Goal: Use online tool/utility

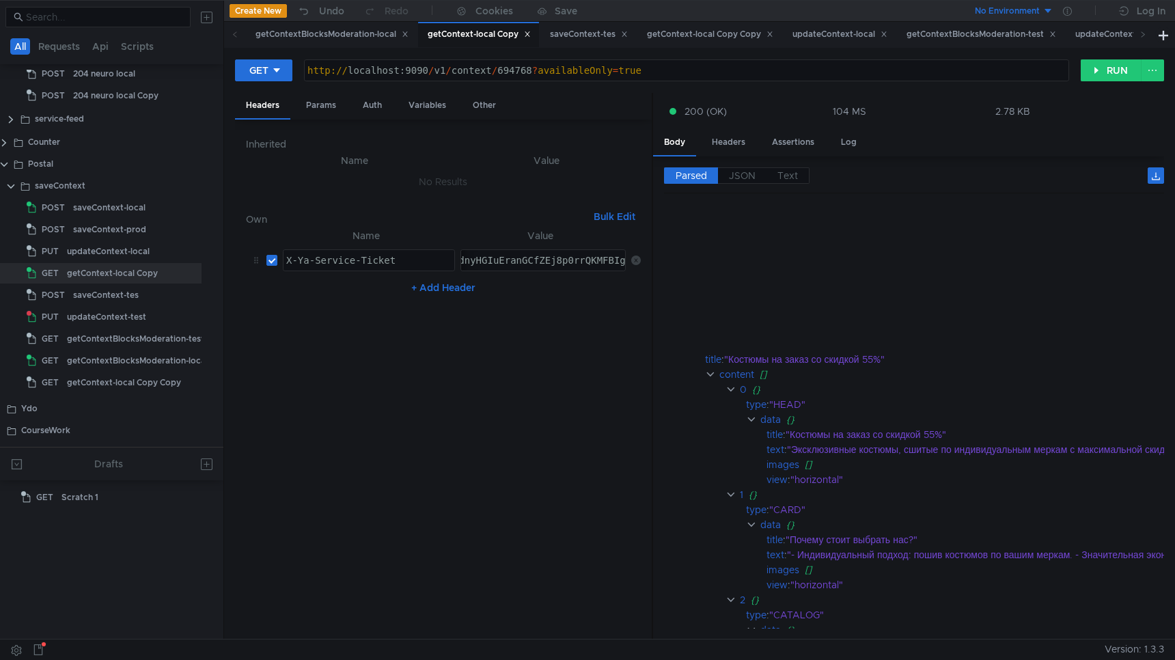
scroll to position [289, 0]
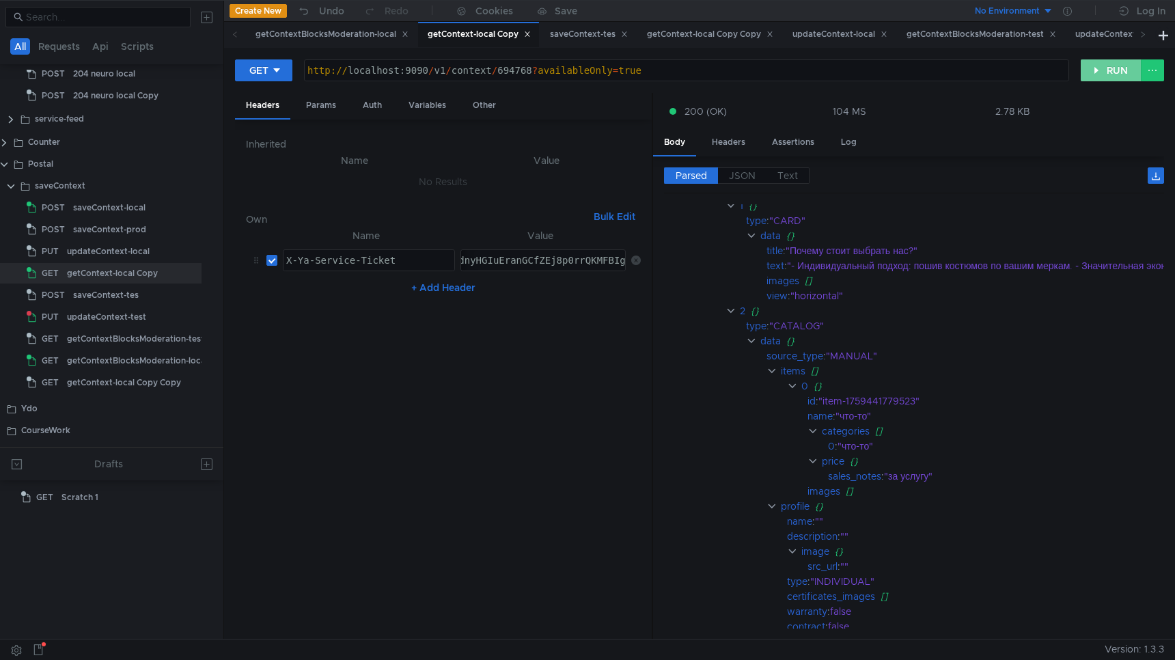
click at [1112, 73] on button "RUN" at bounding box center [1111, 70] width 61 height 22
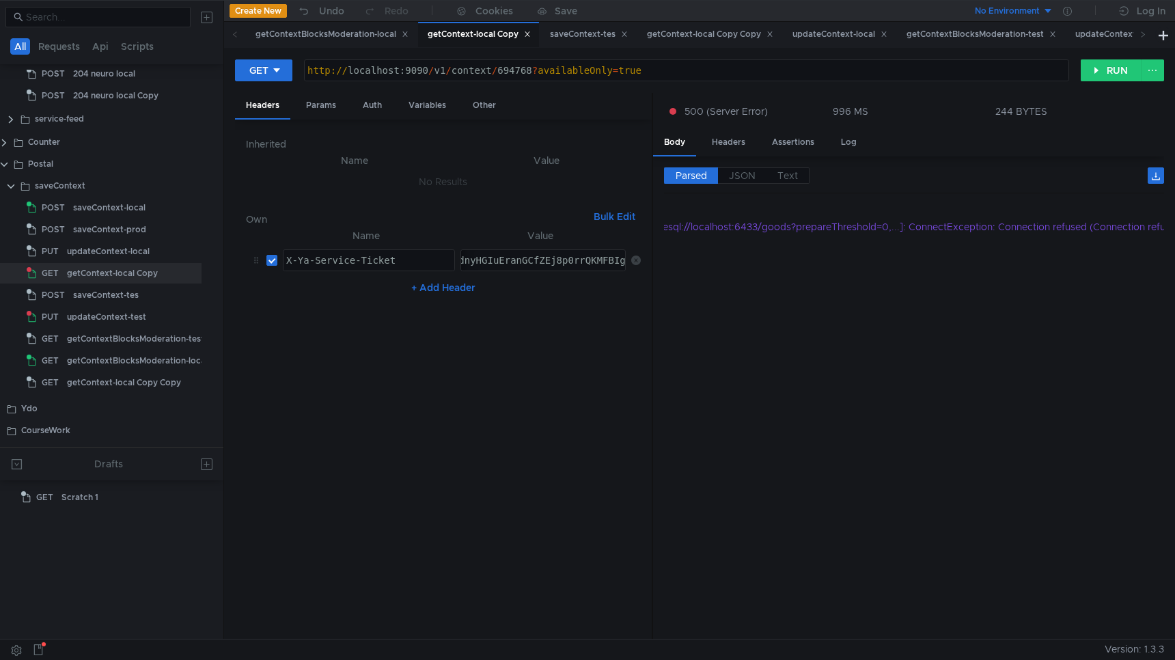
scroll to position [0, 648]
click at [1100, 67] on button "RUN" at bounding box center [1111, 70] width 61 height 22
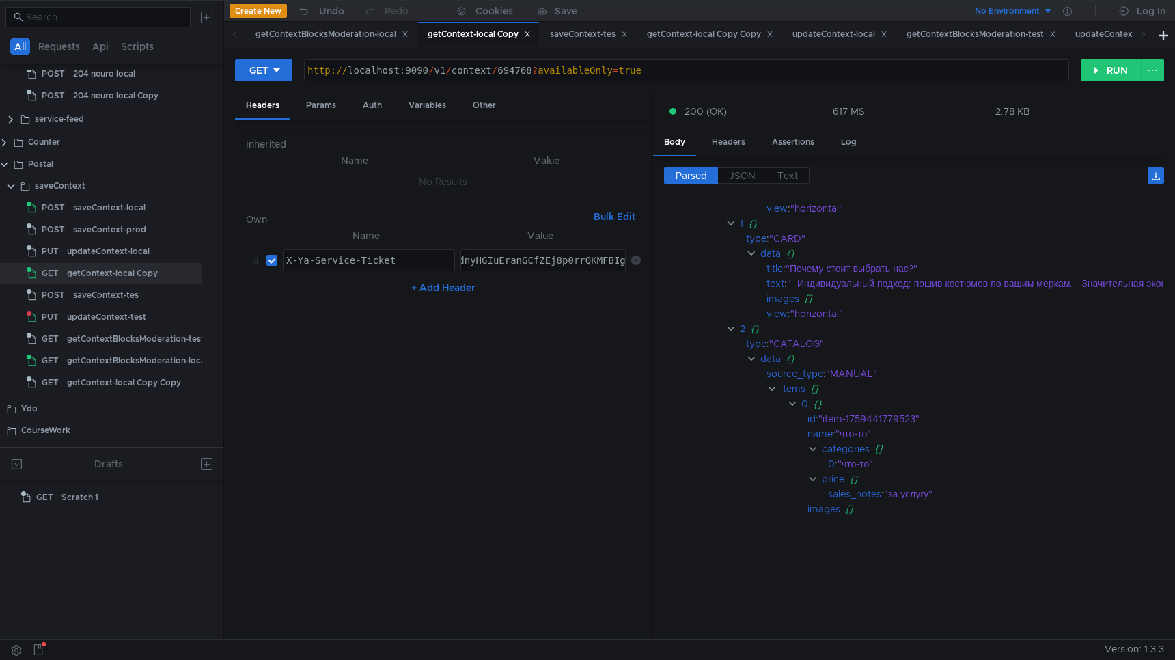
scroll to position [0, 0]
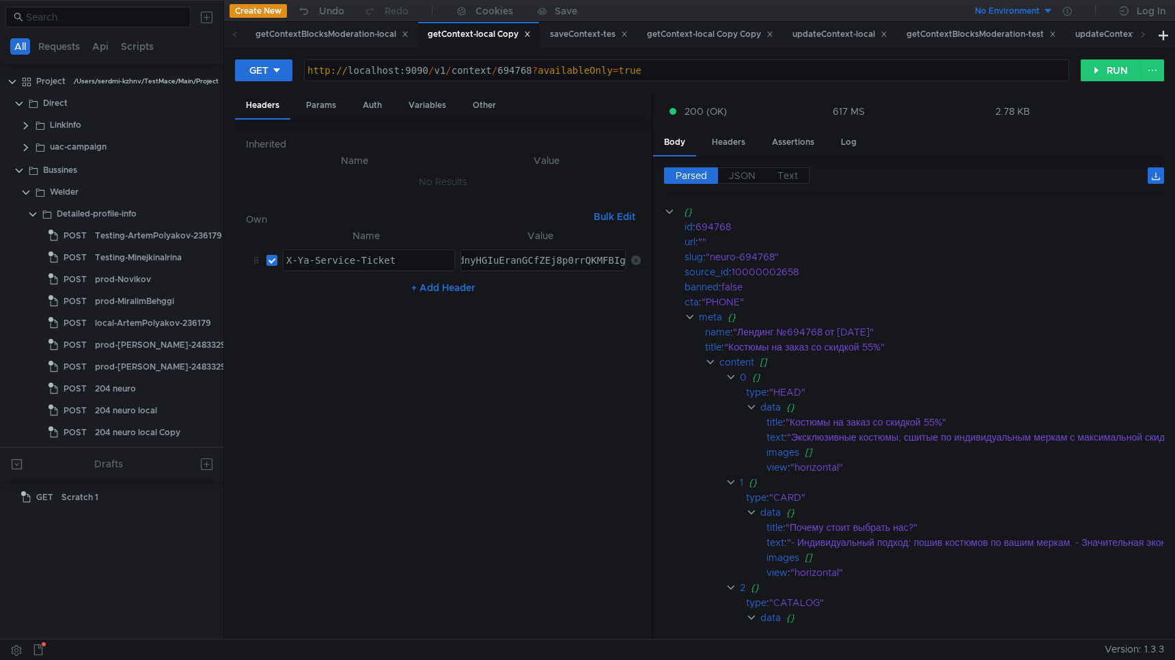
scroll to position [339, 26]
